Goal: Information Seeking & Learning: Learn about a topic

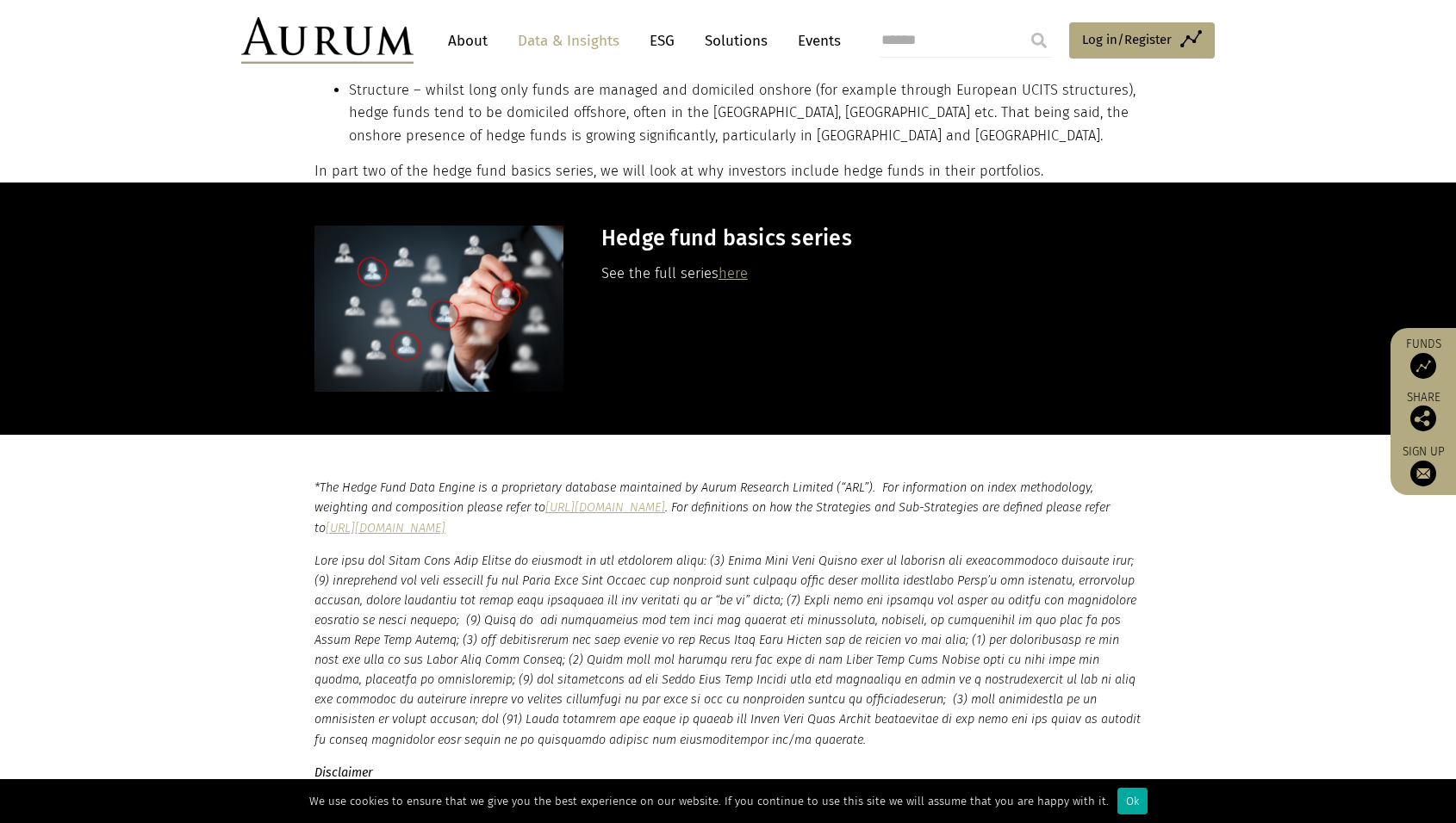
scroll to position [2436, 0]
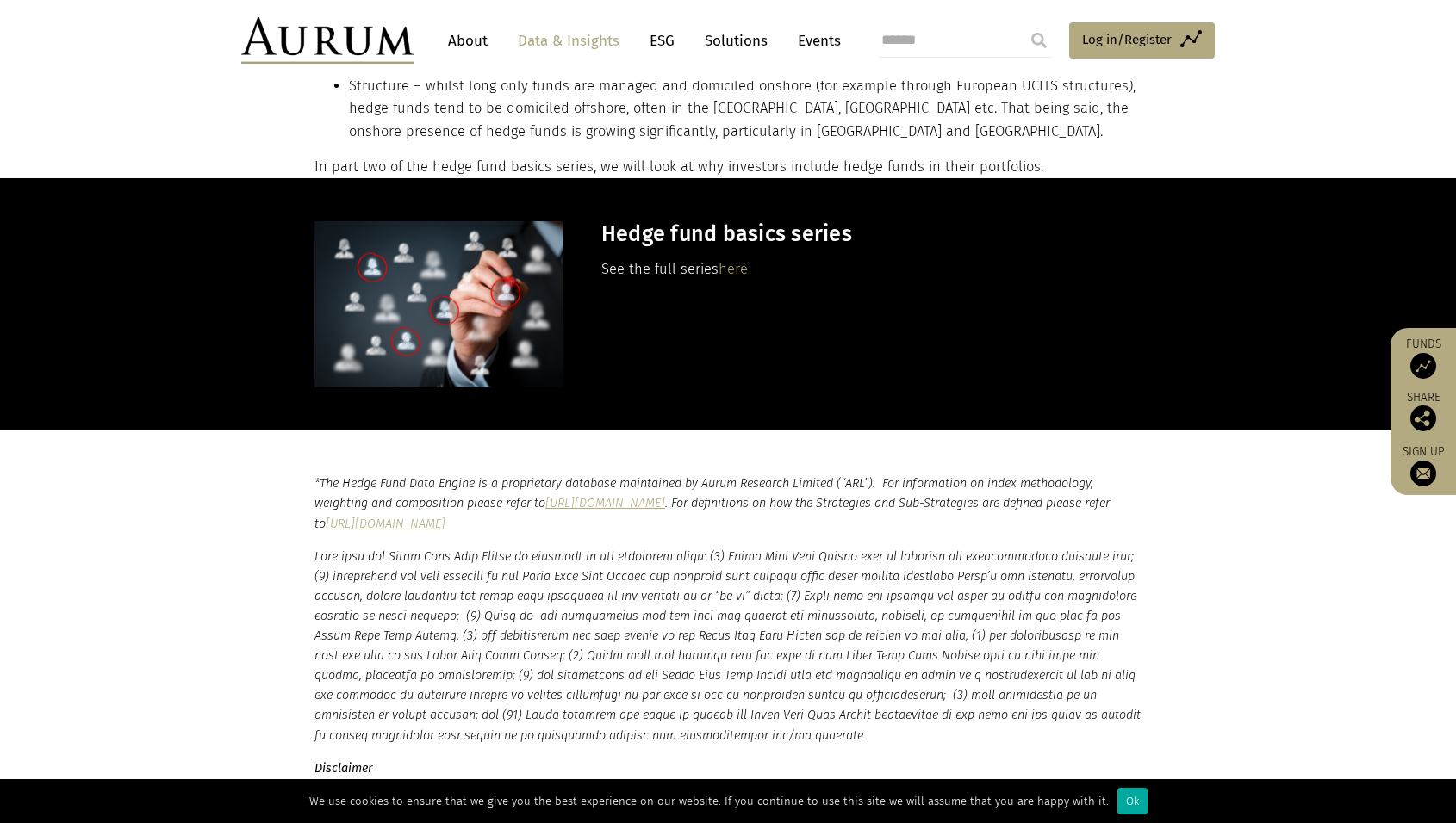
click at [748, 259] on p "See the full series here" at bounding box center [869, 269] width 536 height 23
click at [741, 261] on link "here" at bounding box center [732, 268] width 29 height 16
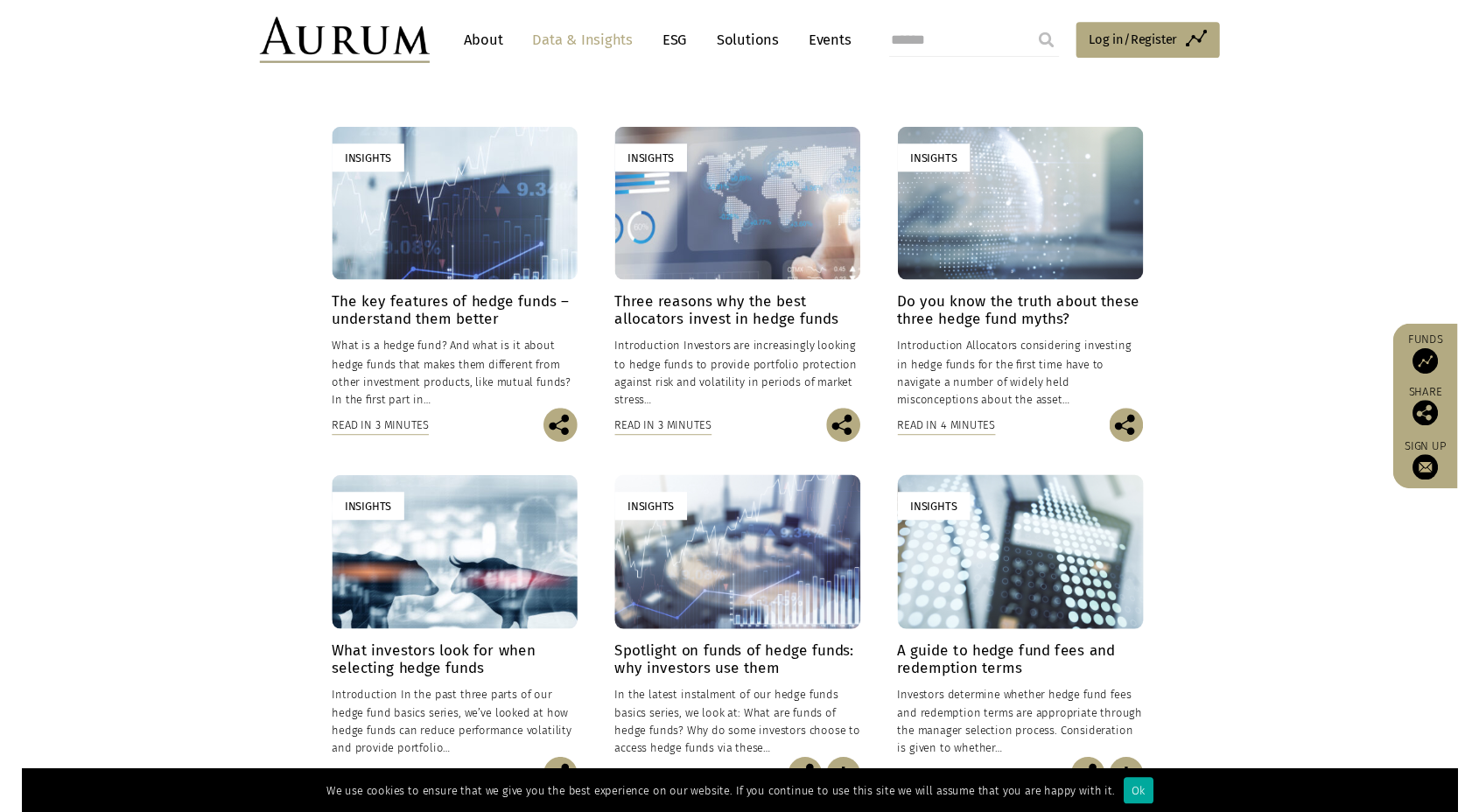
scroll to position [411, 0]
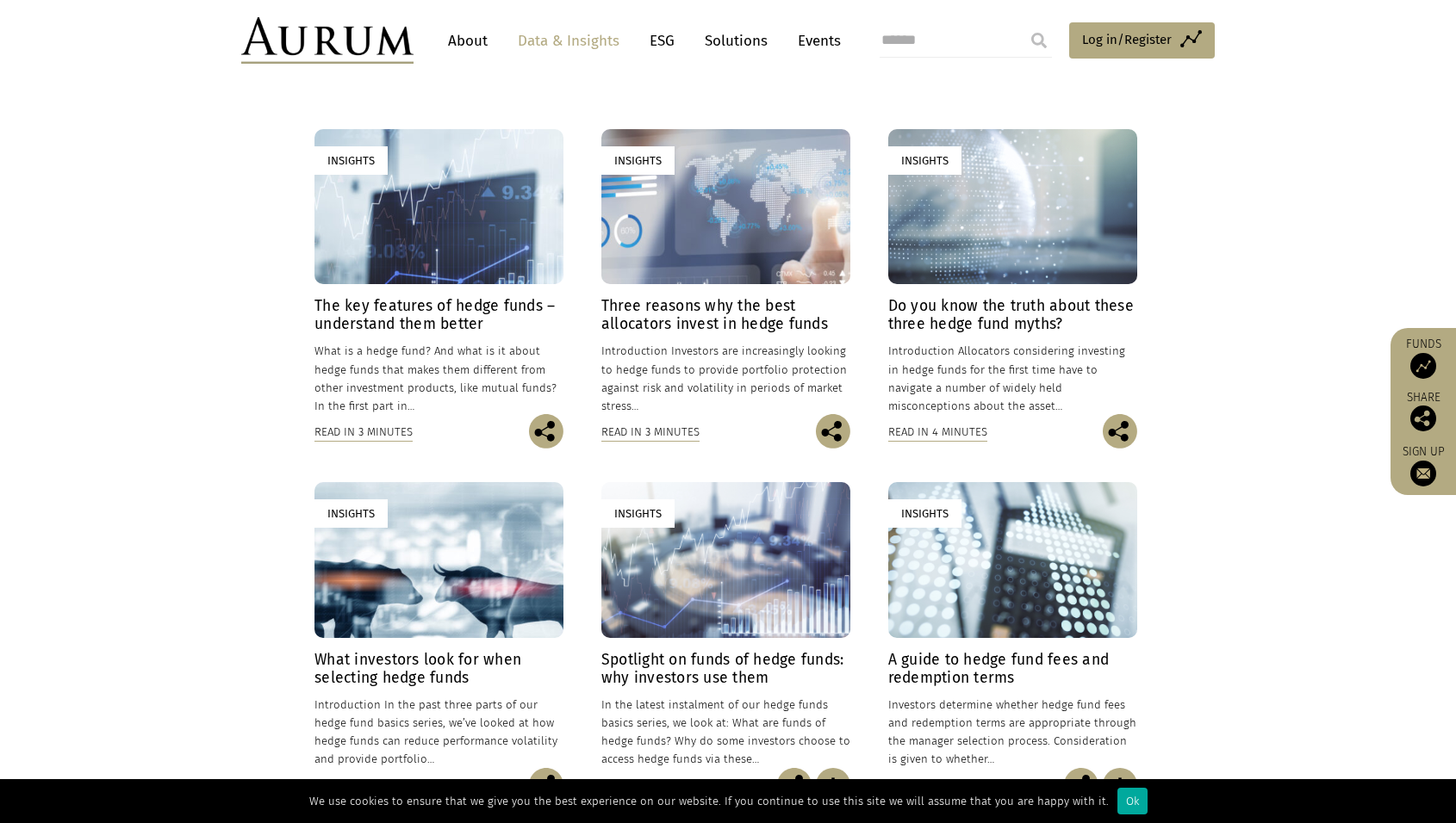
click at [728, 329] on h4 "Three reasons why the best allocators invest in hedge funds" at bounding box center [726, 315] width 249 height 37
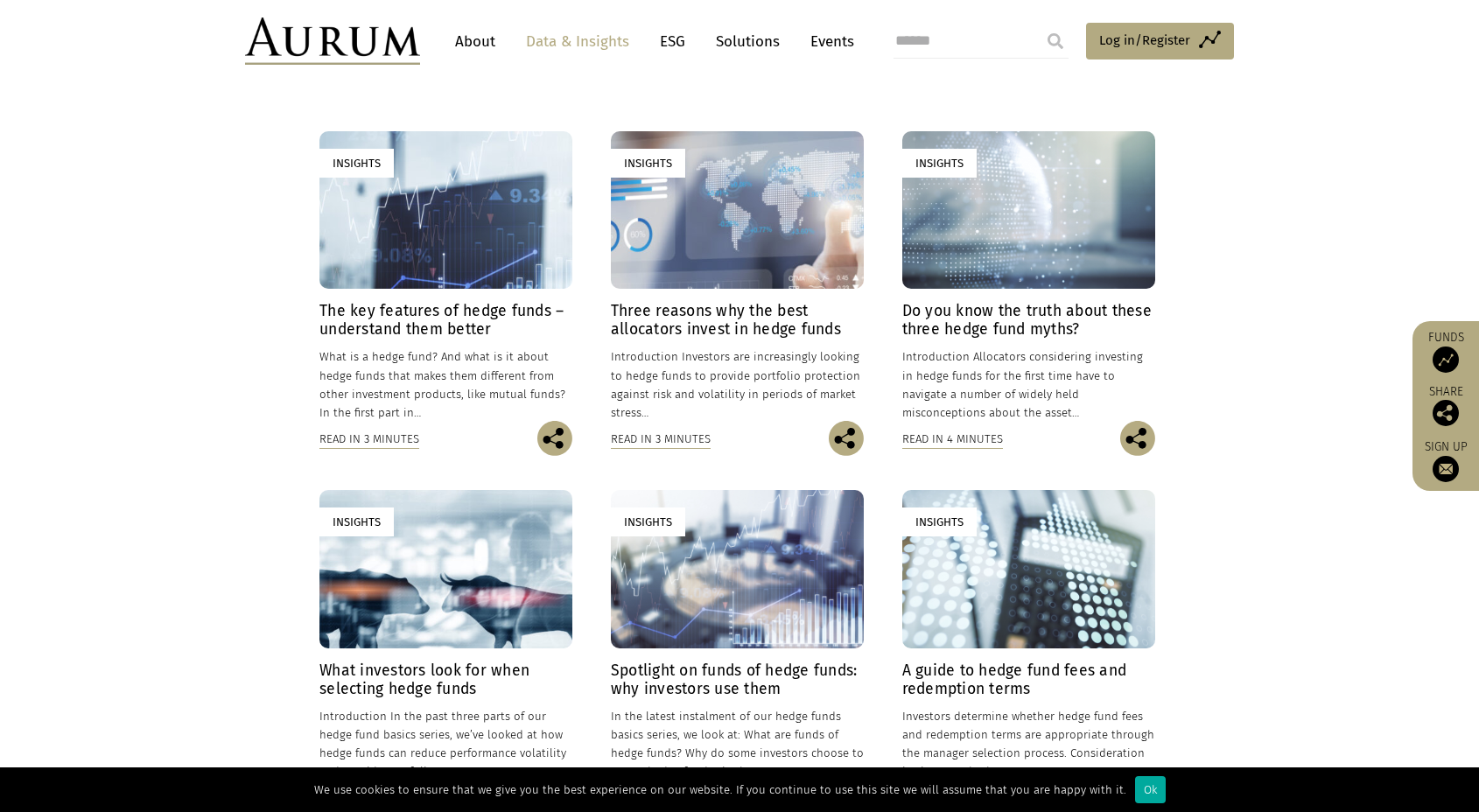
click at [995, 324] on h4 "Do you know the truth about these three hedge fund myths?" at bounding box center [1028, 320] width 253 height 37
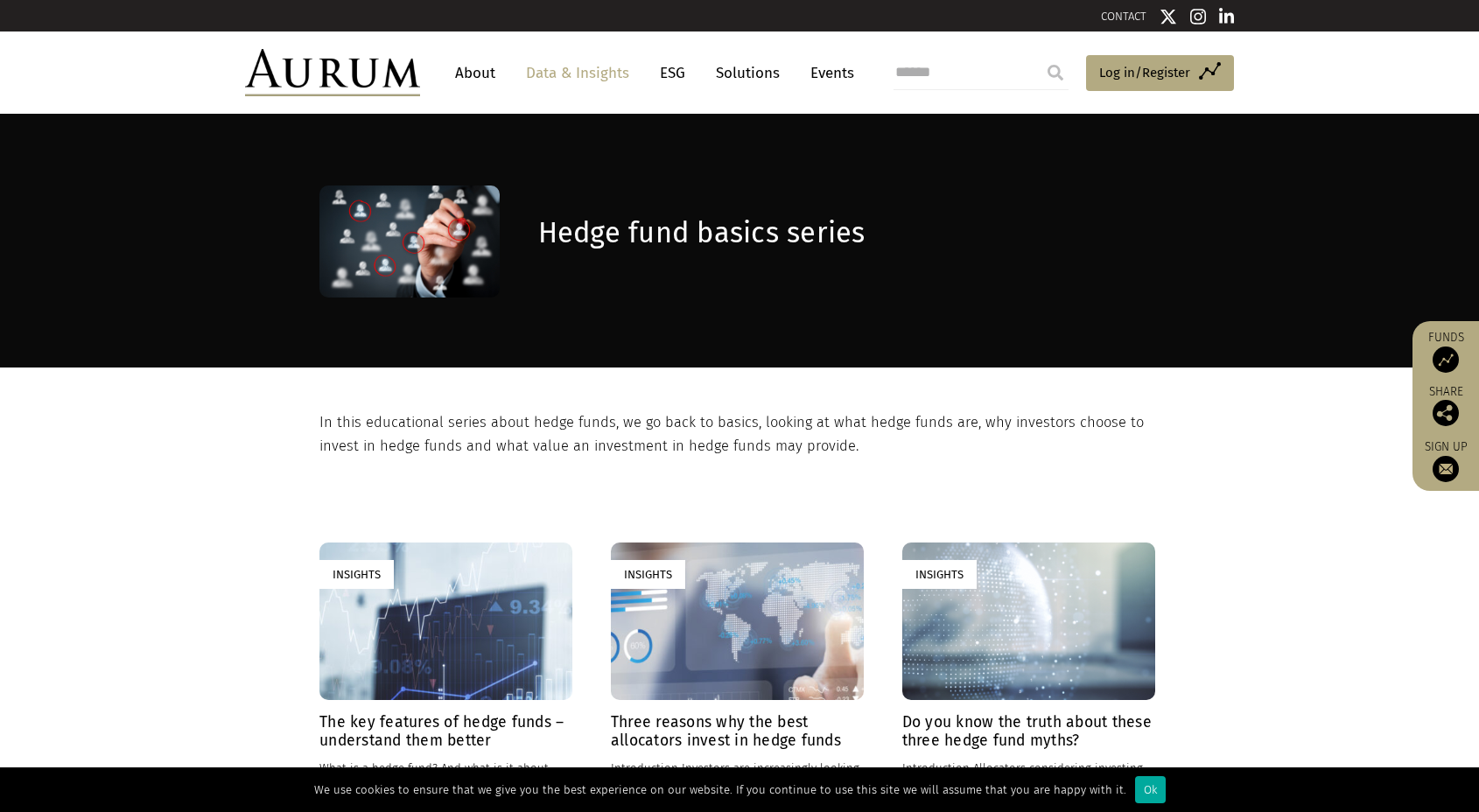
scroll to position [0, 0]
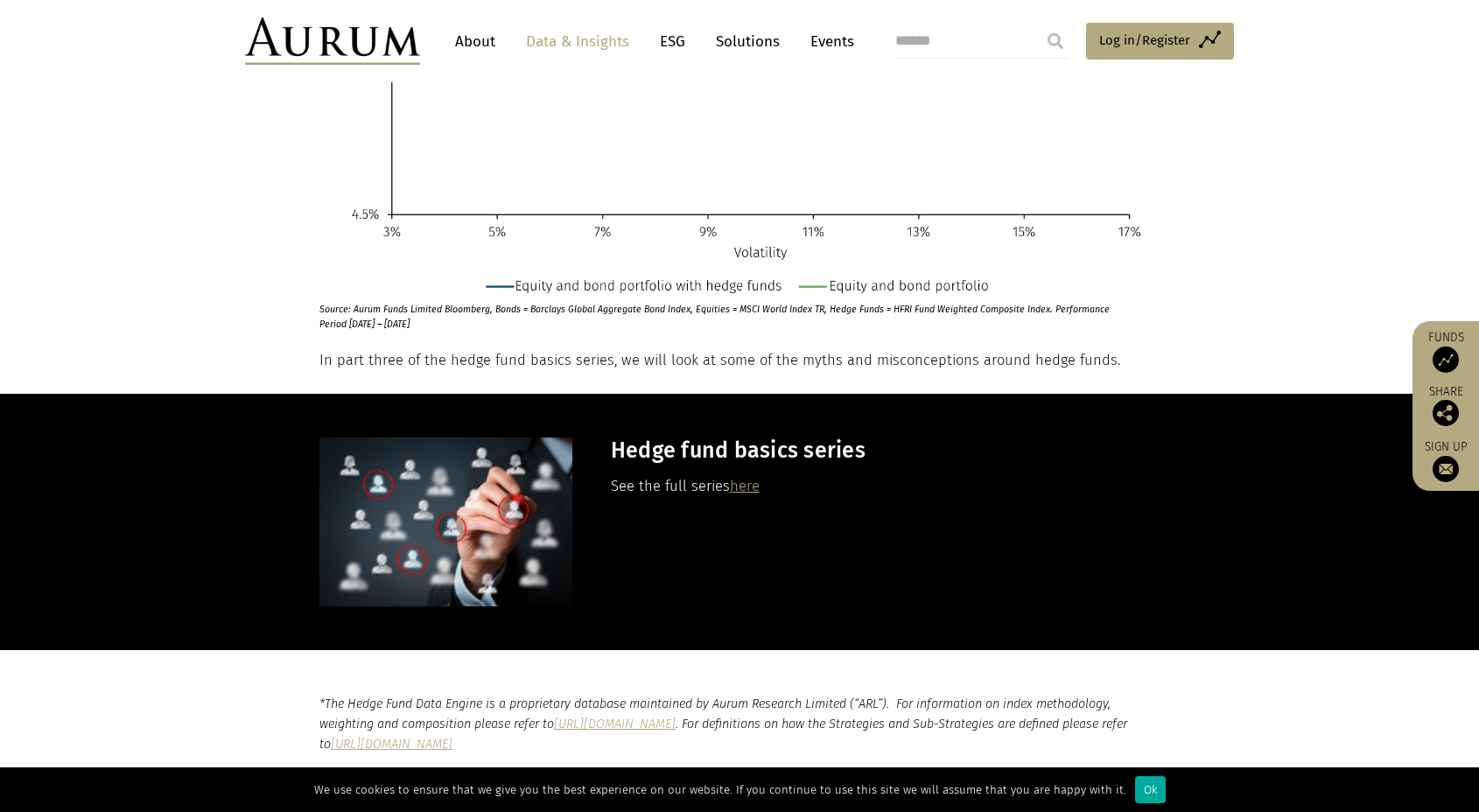
scroll to position [4927, 0]
